Goal: Task Accomplishment & Management: Manage account settings

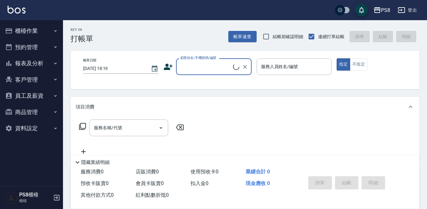
click at [216, 66] on input "顧客姓名/手機號碼/編號" at bounding box center [206, 66] width 54 height 11
type input "c"
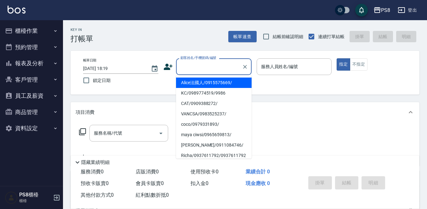
type input "ㄜ"
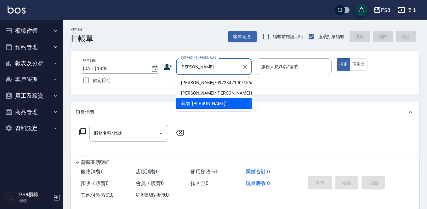
click at [211, 83] on li "[PERSON_NAME]/0972342190/15651" at bounding box center [213, 82] width 75 height 10
type input "[PERSON_NAME]/0972342190/15651"
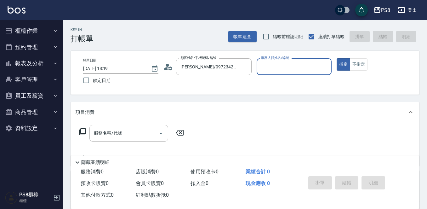
type input "佳亭-8"
click at [172, 66] on icon at bounding box center [167, 66] width 9 height 9
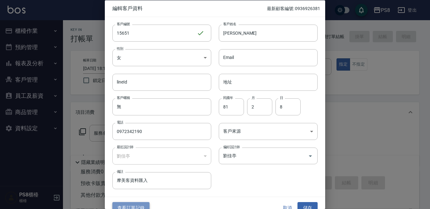
click at [139, 203] on button "查看訂單記錄" at bounding box center [130, 208] width 37 height 12
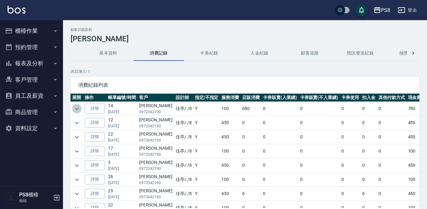
click at [78, 106] on icon "expand row" at bounding box center [77, 109] width 8 height 8
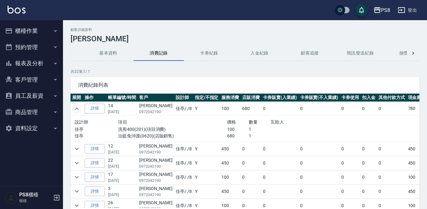
click at [20, 11] on img at bounding box center [17, 10] width 18 height 8
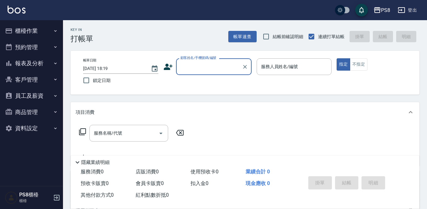
click at [190, 67] on input "顧客姓名/手機號碼/編號" at bounding box center [209, 66] width 60 height 11
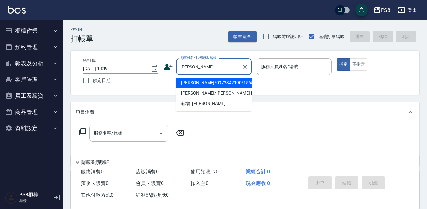
click at [191, 85] on li "[PERSON_NAME]/0972342190/15651" at bounding box center [213, 82] width 75 height 10
type input "[PERSON_NAME]/0972342190/15651"
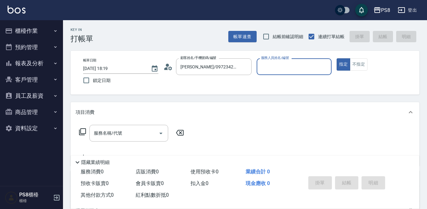
type input "佳亭-8"
click at [97, 129] on input "服務名稱/代號" at bounding box center [124, 132] width 64 height 11
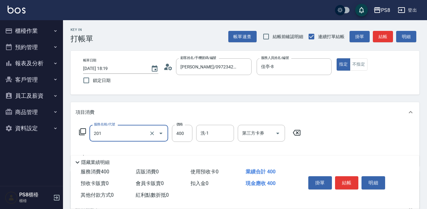
type input "洗剪400(201)"
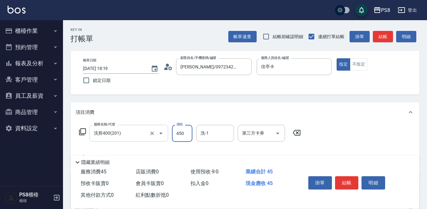
type input "450"
drag, startPoint x: 343, startPoint y: 176, endPoint x: 343, endPoint y: 179, distance: 3.5
click at [343, 179] on div "掛單 結帳 明細" at bounding box center [346, 183] width 82 height 20
click at [344, 180] on button "結帳" at bounding box center [347, 182] width 24 height 13
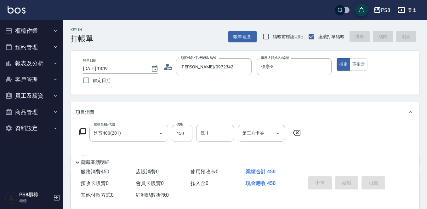
type input "[DATE] 18:29"
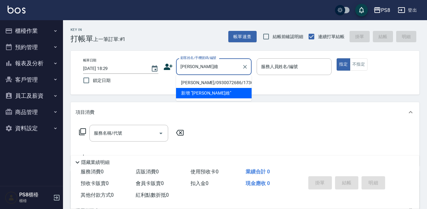
click at [193, 83] on li "[PERSON_NAME]/0930072686/17304" at bounding box center [213, 82] width 75 height 10
type input "[PERSON_NAME]/0930072686/17304"
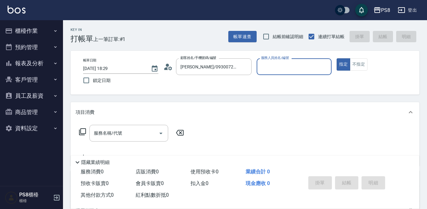
type input "佳亭-8"
click at [130, 131] on input "服務名稱/代號" at bounding box center [124, 132] width 64 height 11
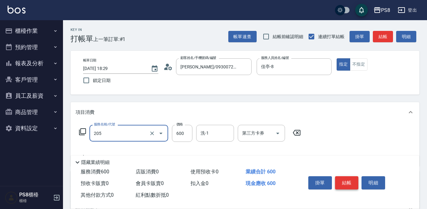
type input "A級洗剪600(205)"
click at [345, 183] on button "結帳" at bounding box center [347, 182] width 24 height 13
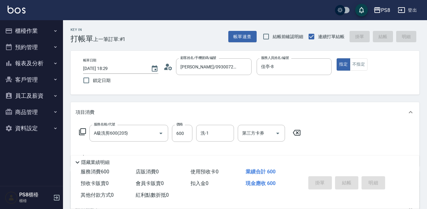
type input "[DATE] 18:30"
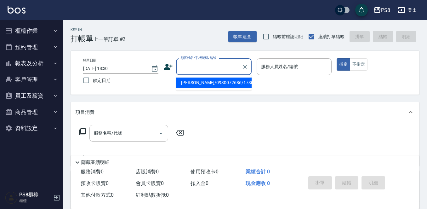
click at [182, 70] on input "顧客姓名/手機號碼/編號" at bounding box center [209, 66] width 60 height 11
type input "0922228913"
click at [169, 66] on icon at bounding box center [167, 66] width 9 height 9
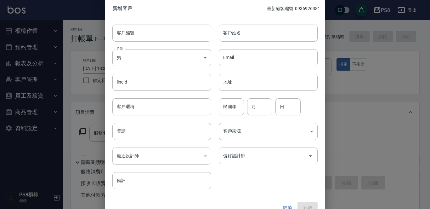
click at [351, 96] on div at bounding box center [215, 104] width 430 height 209
click at [293, 182] on div "客戶編號 客戶編號 客戶姓名 客戶姓名 性別 男 [DEMOGRAPHIC_DATA] 性別 Email Email lineId lineId 地址 地址 …" at bounding box center [211, 103] width 213 height 172
click at [284, 205] on button "取消" at bounding box center [287, 208] width 20 height 12
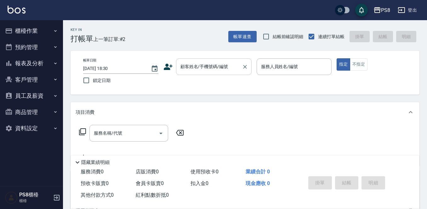
click at [195, 69] on input "顧客姓名/手機號碼/編號" at bounding box center [209, 66] width 60 height 11
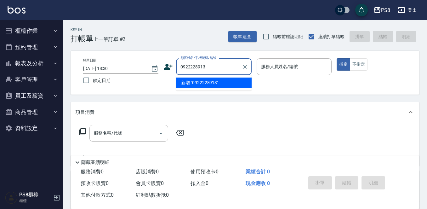
click at [202, 82] on li "新增 "0922228913"" at bounding box center [213, 82] width 75 height 10
type input "0922228913"
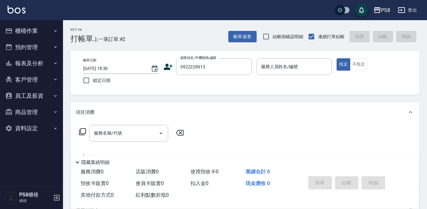
click at [169, 65] on icon at bounding box center [167, 66] width 9 height 9
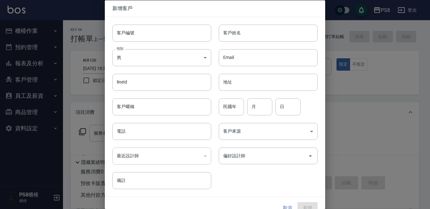
type input "0922228913"
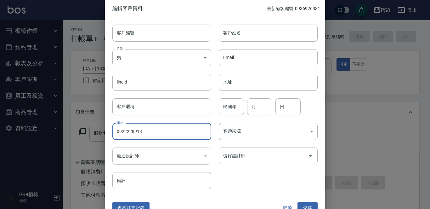
drag, startPoint x: 144, startPoint y: 130, endPoint x: 113, endPoint y: 127, distance: 31.3
click at [113, 127] on input "0922228913" at bounding box center [161, 131] width 99 height 17
click at [150, 34] on input "客戶編號" at bounding box center [161, 32] width 99 height 17
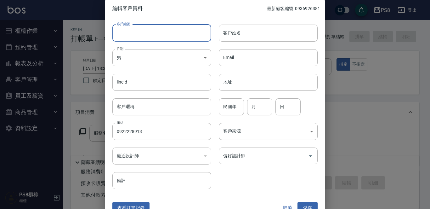
paste input "0922228913"
type input "0922228913"
click at [195, 69] on div "lineId lineId" at bounding box center [158, 78] width 106 height 25
click at [165, 56] on body "PS8 登出 櫃檯作業 打帳單 帳單列表 掛單列表 座位開單 營業儀表板 現金收支登錄 材料自購登錄 每日結帳 排班表 掃碼打卡 預約管理 預約管理 單日預約…" at bounding box center [215, 153] width 430 height 306
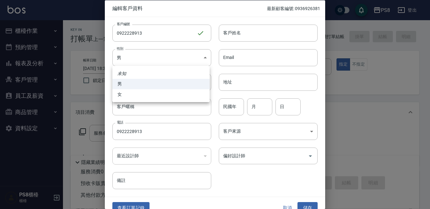
click at [157, 99] on li "女" at bounding box center [160, 94] width 97 height 10
type input "[DEMOGRAPHIC_DATA]"
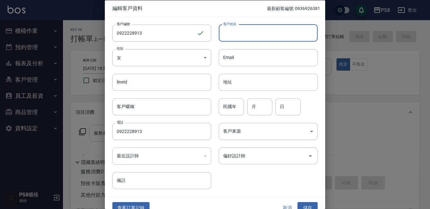
click at [232, 33] on input "客戶姓名" at bounding box center [268, 32] width 99 height 17
type input "[PERSON_NAME]"
click at [230, 104] on div "民國年 民國年" at bounding box center [231, 106] width 25 height 17
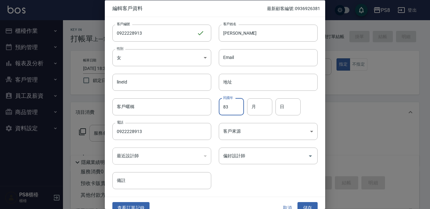
type input "83"
type input "09"
type input "13"
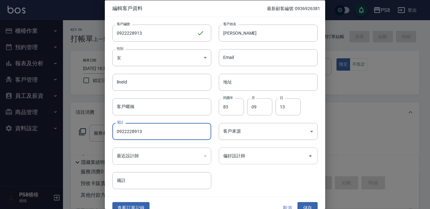
click at [236, 156] on div "偏好設計師 偏好設計師" at bounding box center [268, 155] width 99 height 17
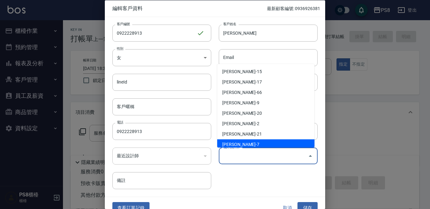
click at [243, 159] on input "偏好設計師" at bounding box center [263, 155] width 84 height 11
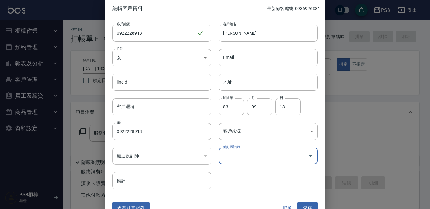
type input "5"
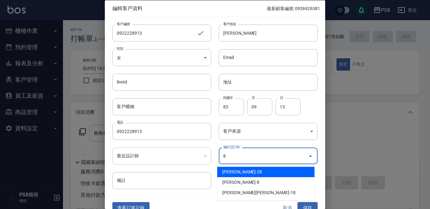
type input "[PERSON_NAME]"
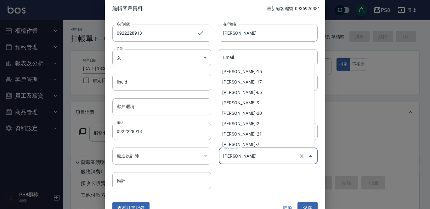
click at [243, 159] on input "[PERSON_NAME]" at bounding box center [258, 155] width 75 height 11
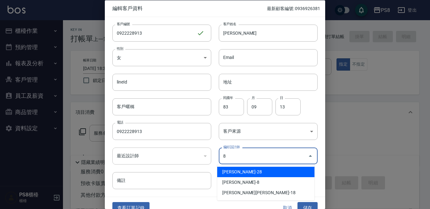
type input "[PERSON_NAME]"
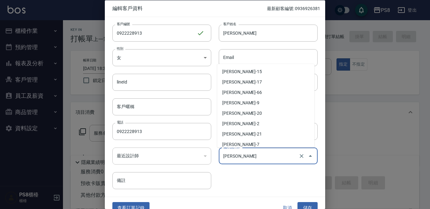
click at [243, 159] on input "[PERSON_NAME]" at bounding box center [258, 155] width 75 height 11
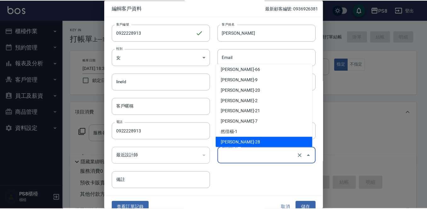
scroll to position [3, 0]
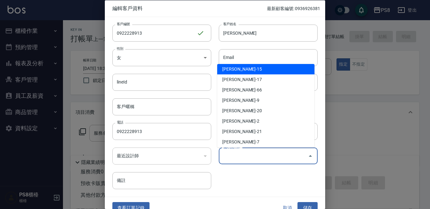
type input "[PERSON_NAME]"
click at [243, 180] on div "客戶編號 0922228913 ​ 客戶編號 客戶姓名 [PERSON_NAME]姓名 性別 女 [DEMOGRAPHIC_DATA] 性別 Email Em…" at bounding box center [211, 103] width 213 height 172
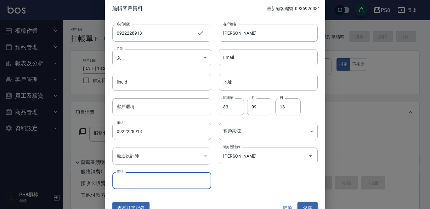
click at [309, 207] on button "儲存" at bounding box center [307, 208] width 20 height 12
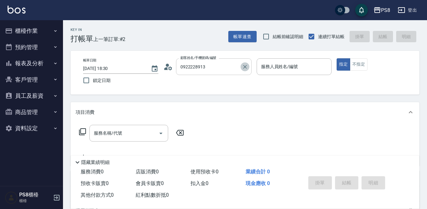
click at [243, 68] on icon "Clear" at bounding box center [245, 67] width 6 height 6
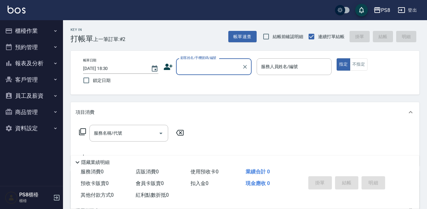
click at [218, 67] on input "顧客姓名/手機號碼/編號" at bounding box center [209, 66] width 60 height 11
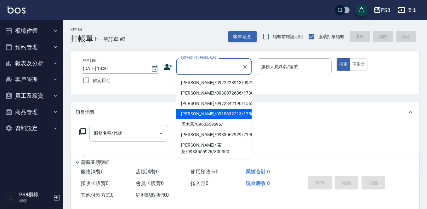
click at [183, 88] on li "[PERSON_NAME]/0922228913/0922228913" at bounding box center [213, 82] width 75 height 10
type input "[PERSON_NAME]/0922228913/0922228913"
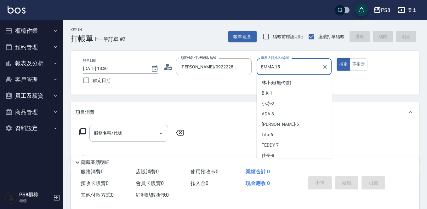
click at [284, 68] on input "EMMA-15" at bounding box center [289, 66] width 60 height 11
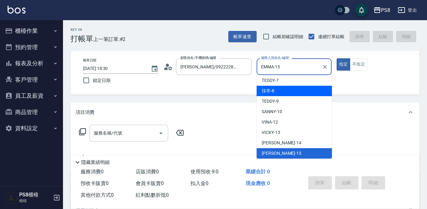
click at [284, 89] on div "佳亭 -8" at bounding box center [293, 91] width 75 height 10
type input "佳亭-8"
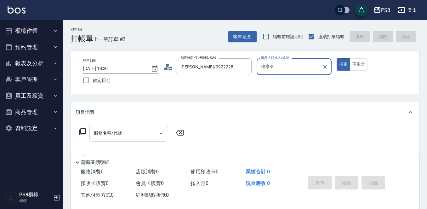
click at [147, 133] on input "服務名稱/代號" at bounding box center [124, 132] width 64 height 11
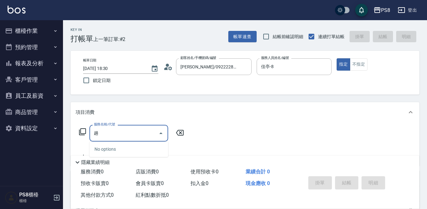
type input "燙"
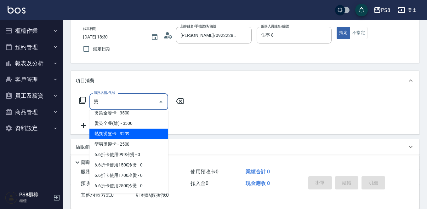
scroll to position [63, 0]
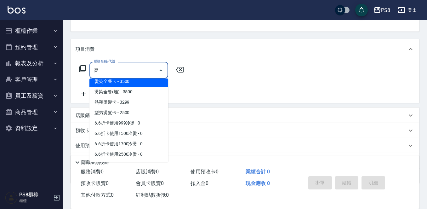
click at [112, 72] on input "燙" at bounding box center [124, 69] width 64 height 11
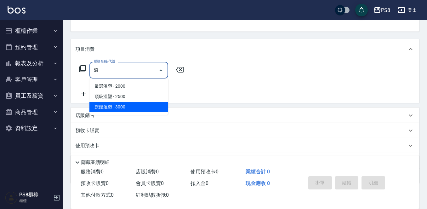
click at [119, 106] on span "旗鑑溫塑 - 3000" at bounding box center [128, 107] width 79 height 10
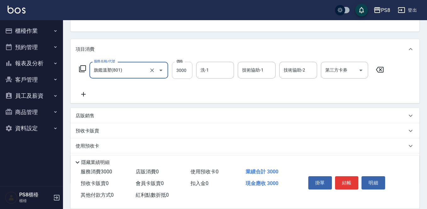
type input "旗鑑溫塑(801)"
click at [180, 72] on input "3000" at bounding box center [182, 70] width 20 height 17
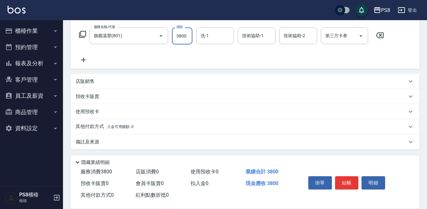
scroll to position [98, 0]
type input "3800"
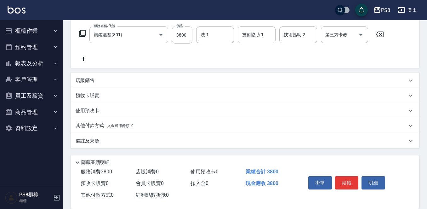
click at [92, 121] on div "其他付款方式 入金可用餘額: 0" at bounding box center [244, 125] width 349 height 15
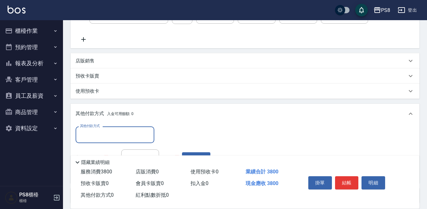
scroll to position [172, 0]
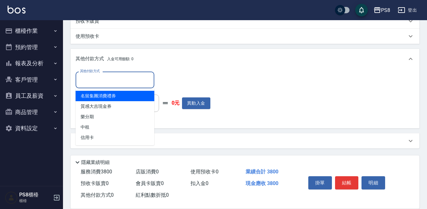
click at [98, 83] on input "其他付款方式" at bounding box center [114, 79] width 73 height 11
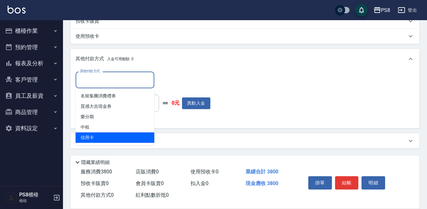
click at [100, 136] on span "信用卡" at bounding box center [114, 137] width 79 height 10
type input "信用卡"
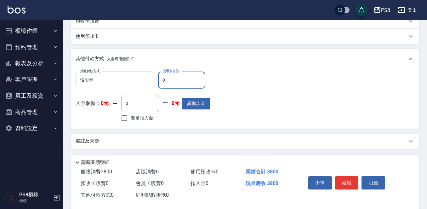
click at [189, 81] on input "0" at bounding box center [181, 79] width 47 height 17
type input "3800"
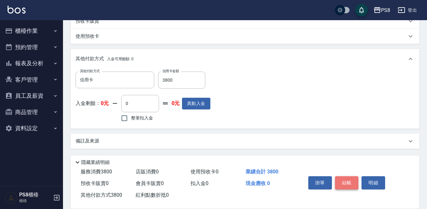
click at [347, 178] on button "結帳" at bounding box center [347, 182] width 24 height 13
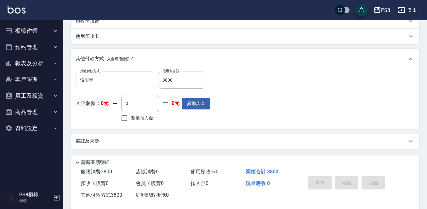
type input "[DATE] 18:33"
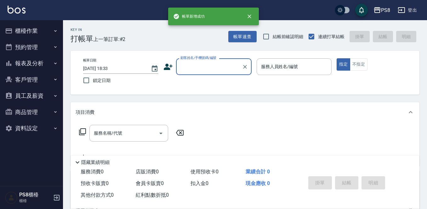
scroll to position [0, 0]
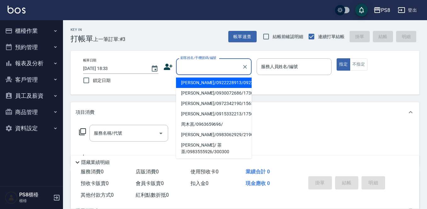
click at [187, 68] on input "顧客姓名/手機號碼/編號" at bounding box center [209, 66] width 60 height 11
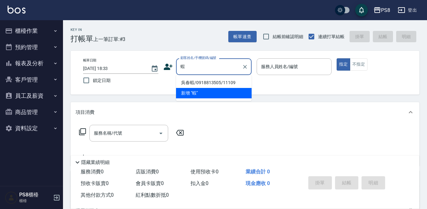
click at [190, 82] on li "吳春蝦/0918813505/11109" at bounding box center [213, 82] width 75 height 10
type input "吳春蝦/0918813505/11109"
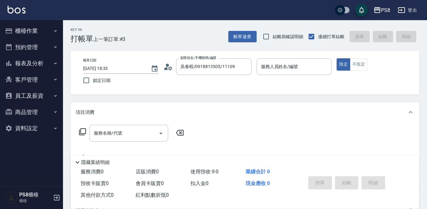
click at [168, 69] on icon at bounding box center [167, 66] width 9 height 9
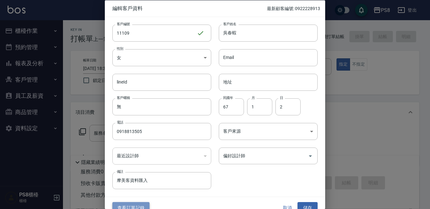
click at [137, 202] on button "查看訂單記錄" at bounding box center [130, 208] width 37 height 12
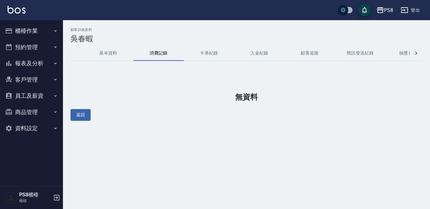
click at [207, 54] on button "卡券紀錄" at bounding box center [209, 53] width 50 height 15
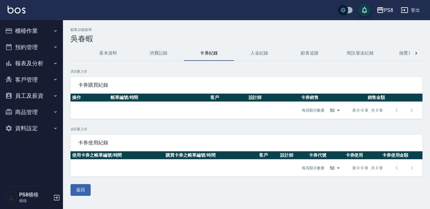
click at [14, 10] on img at bounding box center [17, 10] width 18 height 8
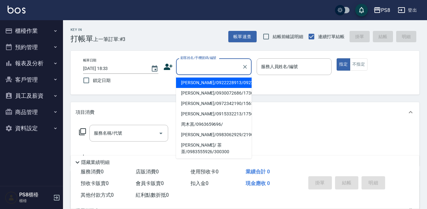
click at [198, 69] on input "顧客姓名/手機號碼/編號" at bounding box center [209, 66] width 60 height 11
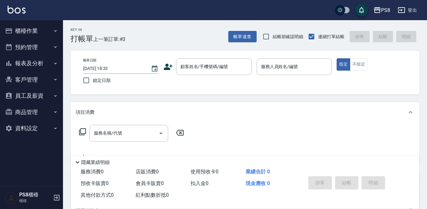
click at [18, 9] on img at bounding box center [17, 10] width 18 height 8
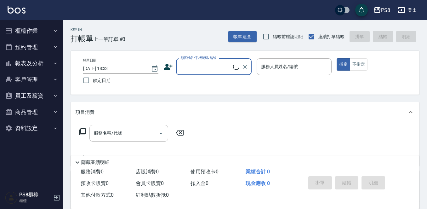
click at [22, 27] on button "櫃檯作業" at bounding box center [32, 31] width 58 height 16
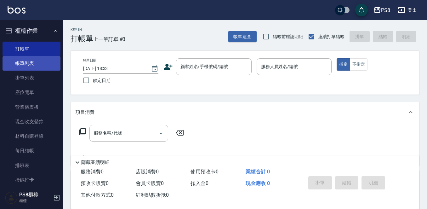
click at [27, 60] on link "帳單列表" at bounding box center [32, 63] width 58 height 14
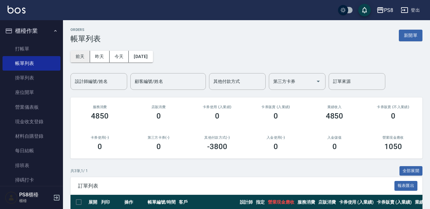
click at [81, 55] on button "前天" at bounding box center [80, 57] width 20 height 12
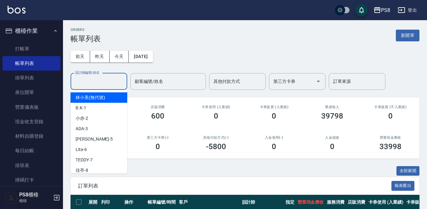
click at [103, 85] on input "設計師編號/姓名" at bounding box center [98, 81] width 51 height 11
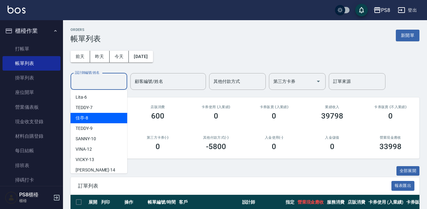
scroll to position [63, 0]
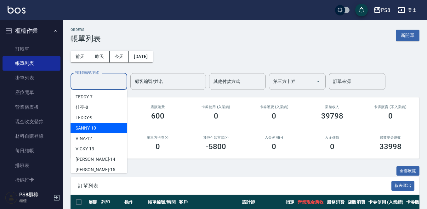
click at [104, 127] on div "SANNY -10" at bounding box center [98, 128] width 57 height 10
type input "SANNY-10"
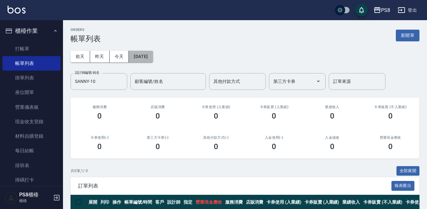
click at [132, 59] on button "[DATE]" at bounding box center [141, 57] width 24 height 12
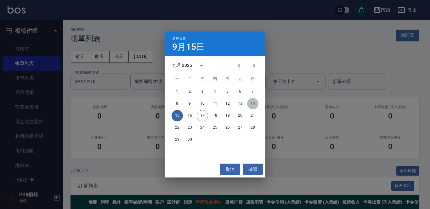
click at [250, 101] on button "14" at bounding box center [252, 103] width 11 height 11
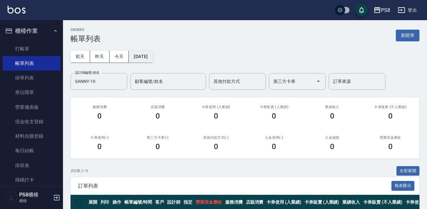
click at [133, 56] on button "[DATE]" at bounding box center [141, 57] width 24 height 12
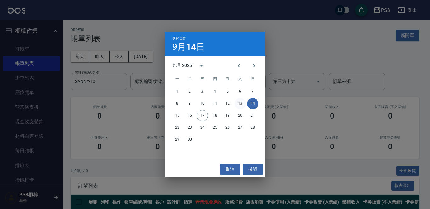
click at [240, 104] on button "13" at bounding box center [239, 103] width 11 height 11
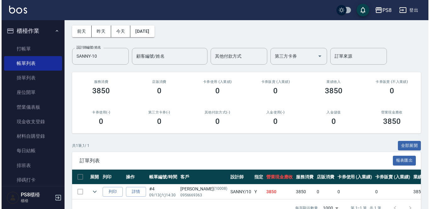
scroll to position [14, 0]
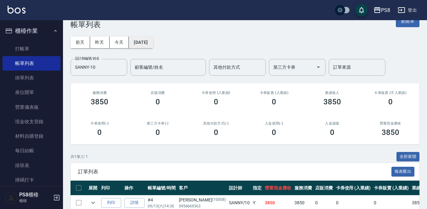
click at [147, 42] on button "[DATE]" at bounding box center [141, 42] width 24 height 12
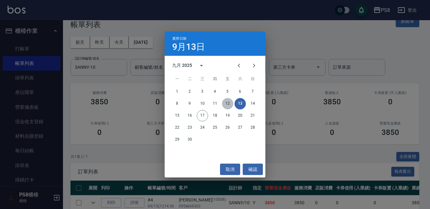
click at [226, 101] on button "12" at bounding box center [227, 103] width 11 height 11
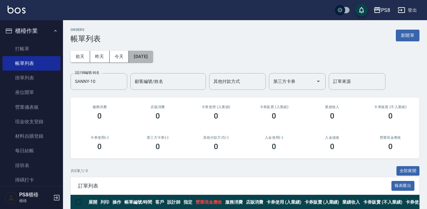
click at [139, 54] on button "[DATE]" at bounding box center [141, 57] width 24 height 12
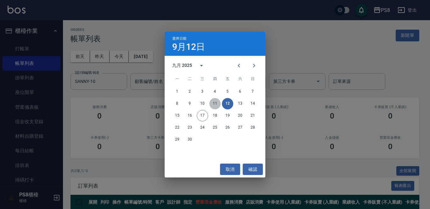
click at [214, 104] on button "11" at bounding box center [214, 103] width 11 height 11
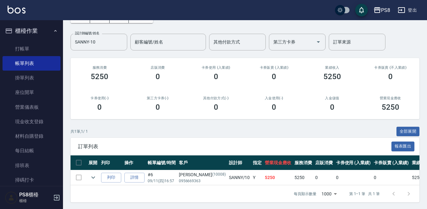
scroll to position [46, 0]
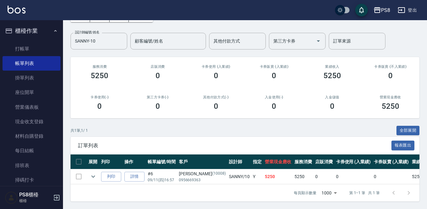
click at [22, 11] on img at bounding box center [17, 10] width 18 height 8
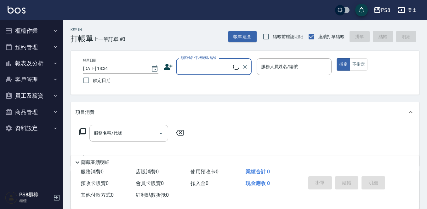
click at [189, 67] on input "顧客姓名/手機號碼/編號" at bounding box center [206, 66] width 54 height 11
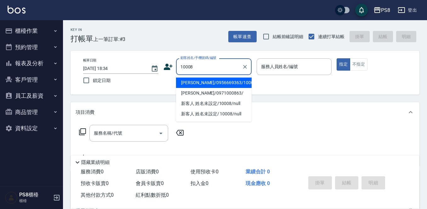
click at [196, 83] on li "[PERSON_NAME]/0956669363/10008" at bounding box center [213, 82] width 75 height 10
type input "[PERSON_NAME]/0956669363/10008"
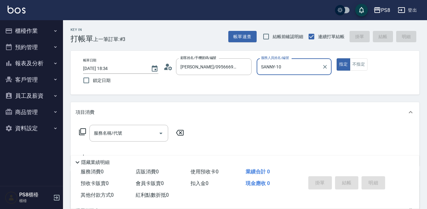
type input "SANNY-10"
click at [116, 133] on div "服務名稱/代號 服務名稱/代號" at bounding box center [128, 133] width 79 height 17
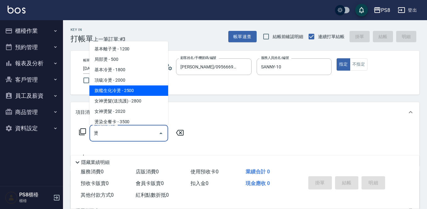
click at [142, 88] on span "旗艦生化冷燙 - 2500" at bounding box center [128, 90] width 79 height 10
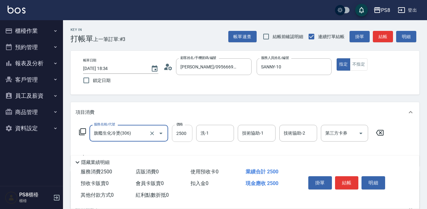
type input "旗艦生化冷燙(306)"
click at [181, 137] on input "2500" at bounding box center [182, 133] width 20 height 17
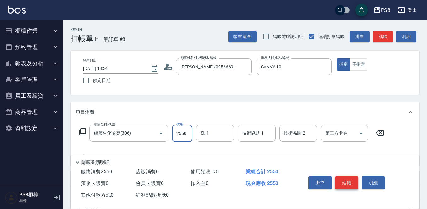
type input "2550"
click at [351, 180] on button "結帳" at bounding box center [347, 182] width 24 height 13
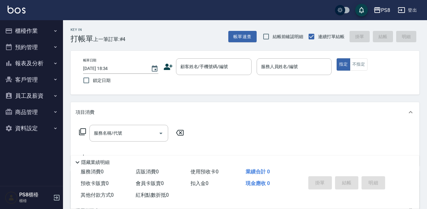
click at [22, 9] on img at bounding box center [17, 10] width 18 height 8
click at [29, 25] on button "櫃檯作業" at bounding box center [32, 31] width 58 height 16
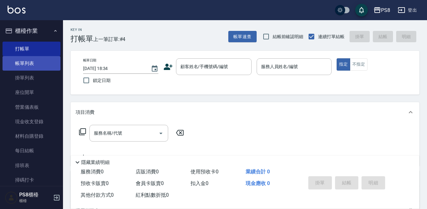
click at [33, 64] on link "帳單列表" at bounding box center [32, 63] width 58 height 14
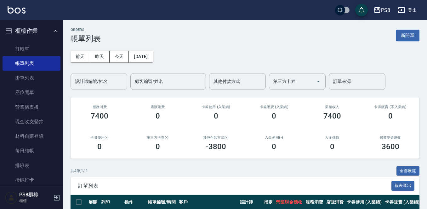
click at [116, 76] on input "設計師編號/姓名" at bounding box center [98, 81] width 51 height 11
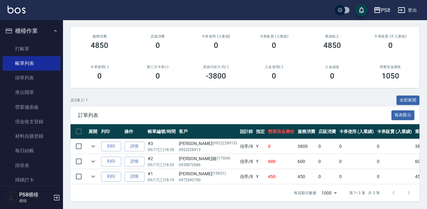
scroll to position [76, 0]
type input "佳亭-8"
click at [18, 10] on img at bounding box center [17, 10] width 18 height 8
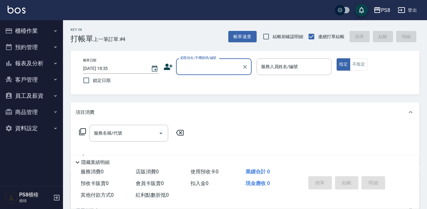
click at [47, 63] on button "報表及分析" at bounding box center [32, 63] width 58 height 16
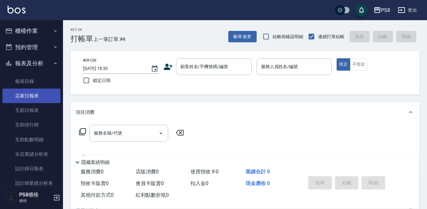
click at [42, 93] on link "店家日報表" at bounding box center [32, 95] width 58 height 14
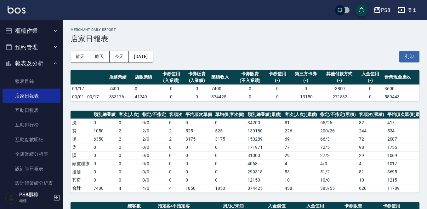
click at [21, 9] on img at bounding box center [17, 10] width 18 height 8
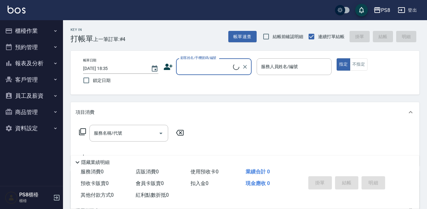
click at [29, 30] on button "櫃檯作業" at bounding box center [32, 31] width 58 height 16
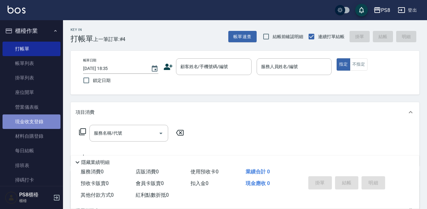
click at [43, 120] on link "現金收支登錄" at bounding box center [32, 121] width 58 height 14
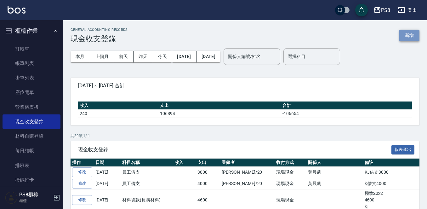
click at [407, 35] on button "新增" at bounding box center [409, 36] width 20 height 12
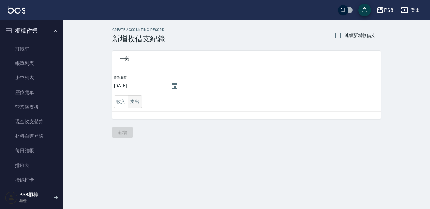
click at [134, 103] on button "支出" at bounding box center [135, 101] width 14 height 13
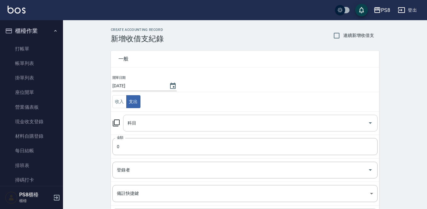
click at [136, 126] on input "科目" at bounding box center [245, 122] width 239 height 11
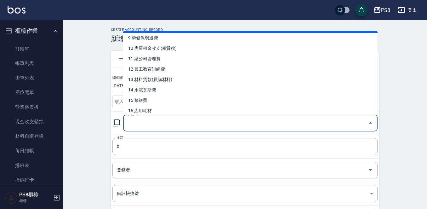
scroll to position [126, 0]
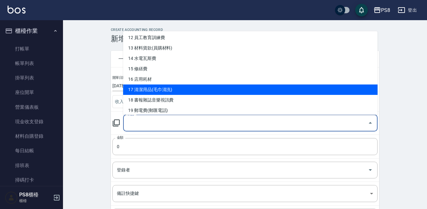
click at [156, 86] on li "17 清潔用品(毛巾清洗)" at bounding box center [250, 89] width 254 height 10
type input "17 清潔用品(毛巾清洗)"
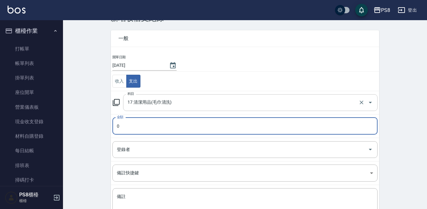
scroll to position [31, 0]
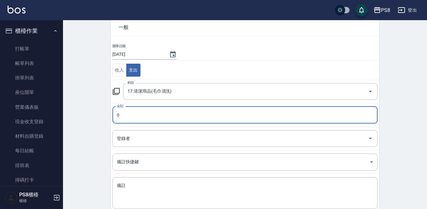
click at [153, 104] on td "金額 0 金額" at bounding box center [245, 115] width 268 height 24
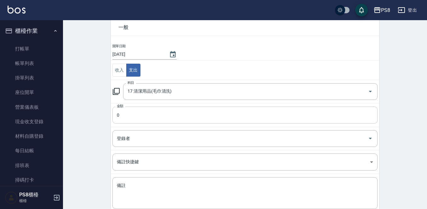
click at [152, 111] on input "0" at bounding box center [244, 114] width 265 height 17
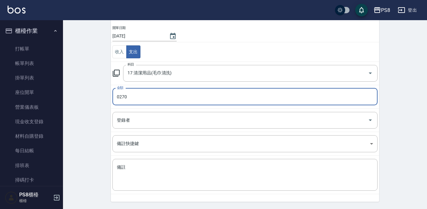
scroll to position [69, 0]
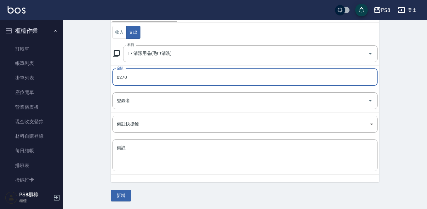
type input "0270"
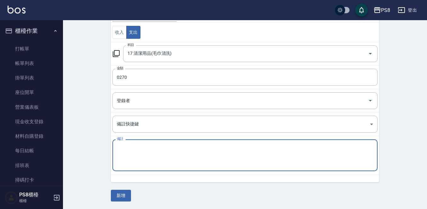
click at [142, 148] on textarea "備註" at bounding box center [245, 154] width 256 height 21
type textarea "地墊清洗"
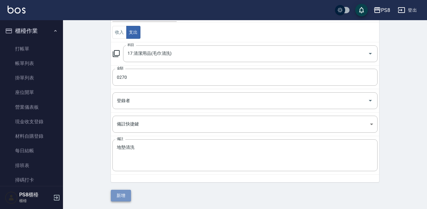
click at [116, 200] on button "新增" at bounding box center [121, 195] width 20 height 12
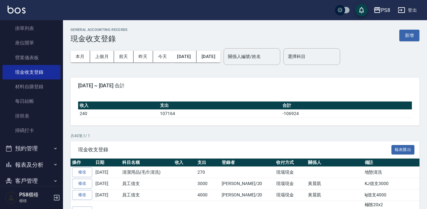
scroll to position [109, 0]
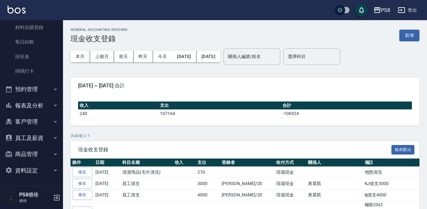
click at [29, 107] on button "報表及分析" at bounding box center [32, 105] width 58 height 16
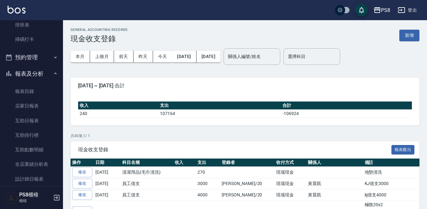
scroll to position [140, 0]
click at [44, 103] on link "店家日報表" at bounding box center [32, 106] width 58 height 14
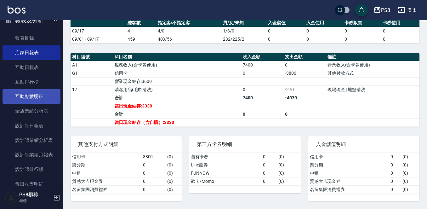
scroll to position [288, 0]
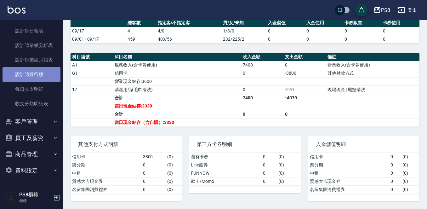
click at [35, 73] on link "設計師排行榜" at bounding box center [32, 74] width 58 height 14
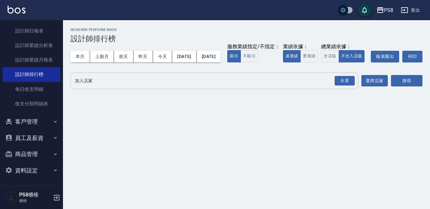
click at [132, 86] on input "加入店家" at bounding box center [209, 80] width 272 height 11
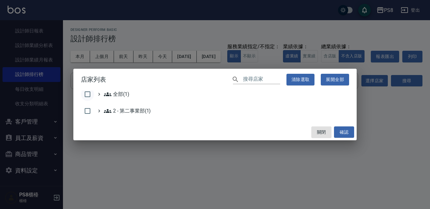
click at [89, 93] on input "checkbox" at bounding box center [87, 93] width 13 height 13
checkbox input "true"
click at [347, 131] on button "確認" at bounding box center [344, 132] width 20 height 12
checkbox input "false"
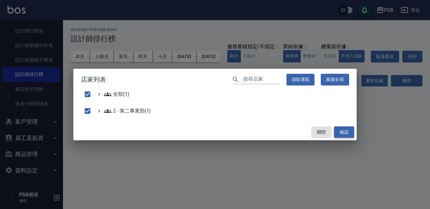
checkbox input "false"
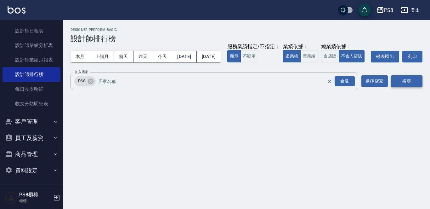
click at [405, 87] on button "搜尋" at bounding box center [406, 81] width 31 height 12
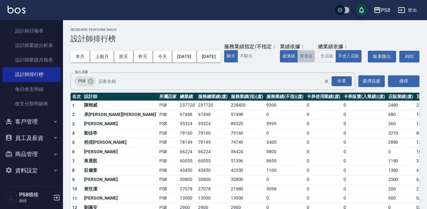
click at [297, 62] on button "實業績" at bounding box center [306, 56] width 18 height 12
